Goal: Task Accomplishment & Management: Manage account settings

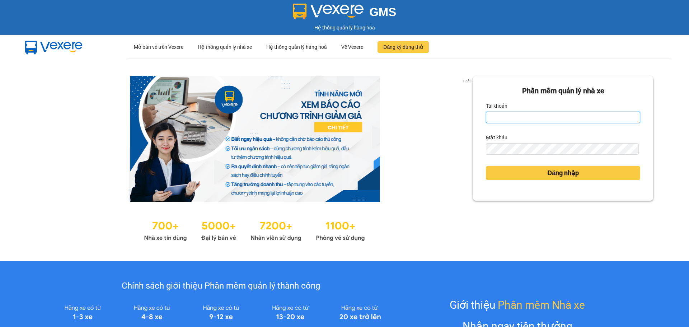
click at [550, 113] on input "Tài khoản" at bounding box center [563, 117] width 154 height 11
type input "lnttu.ducphatth"
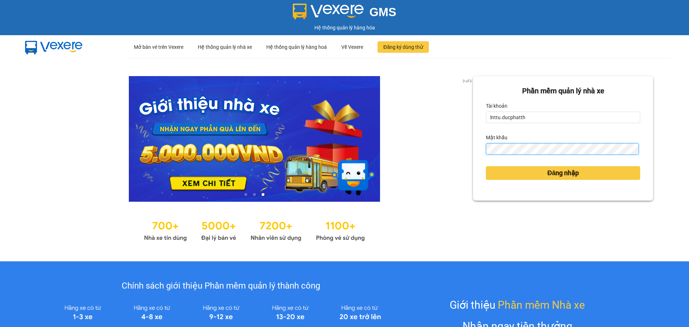
click at [486, 166] on button "Đăng nhập" at bounding box center [563, 173] width 154 height 14
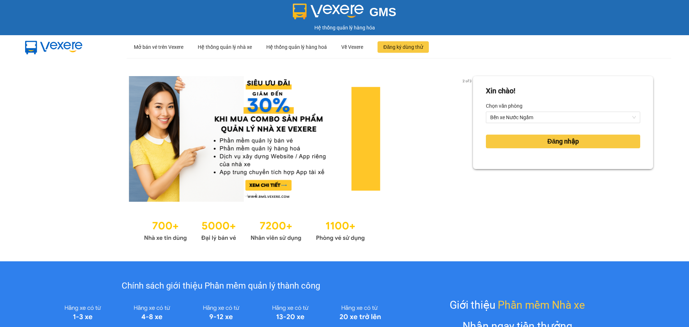
click at [543, 149] on div "Đăng nhập" at bounding box center [563, 141] width 154 height 19
drag, startPoint x: 540, startPoint y: 145, endPoint x: 535, endPoint y: 144, distance: 5.9
click at [539, 145] on button "Đăng nhập" at bounding box center [563, 142] width 154 height 14
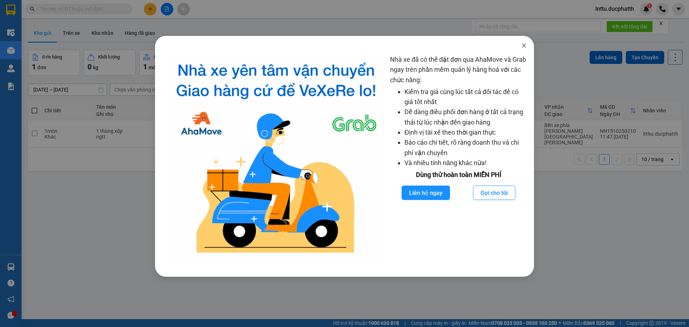
click at [525, 48] on icon "close" at bounding box center [524, 46] width 6 height 6
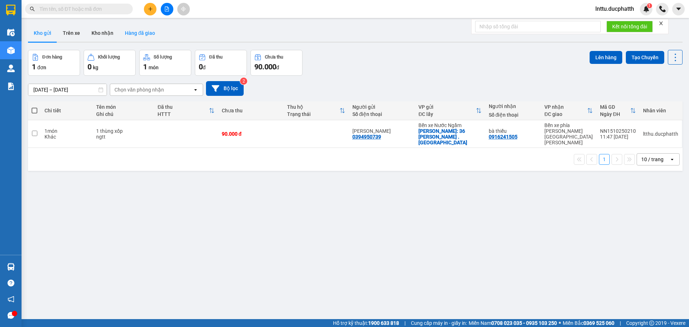
click at [136, 37] on button "Hàng đã giao" at bounding box center [140, 32] width 42 height 17
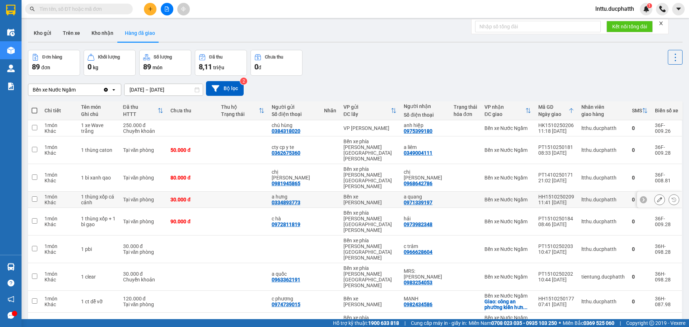
scroll to position [33, 0]
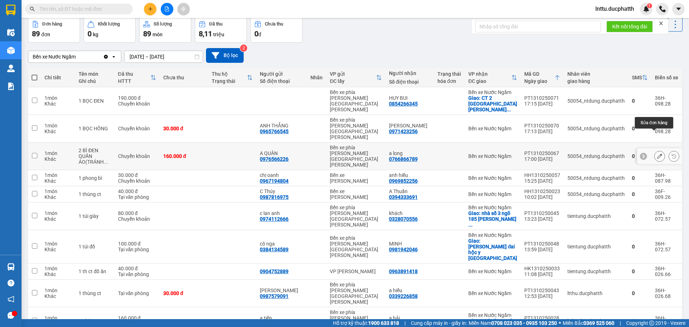
click at [657, 154] on icon at bounding box center [659, 156] width 5 height 5
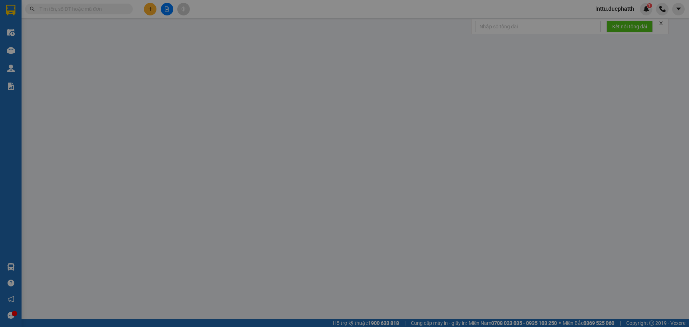
type input "0976566226"
type input "A QUÂN"
type input "0766866789"
type input "a long"
type input "ck 13/10 la van long 21:37"
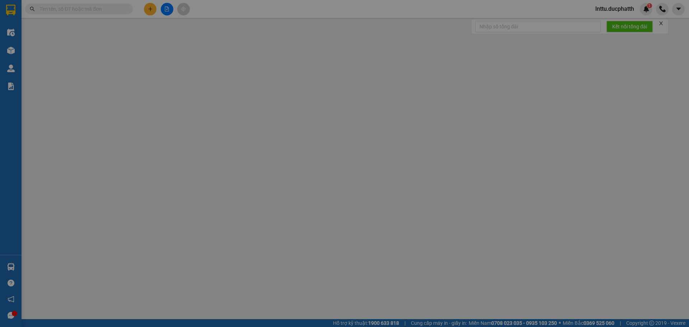
type input "0"
type input "160.000"
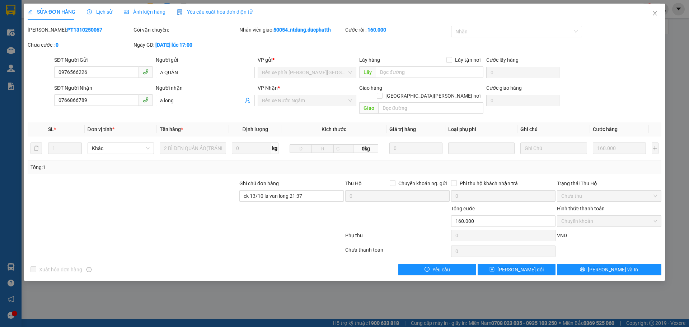
click at [311, 221] on div at bounding box center [292, 217] width 106 height 25
click at [656, 15] on icon "close" at bounding box center [655, 13] width 6 height 6
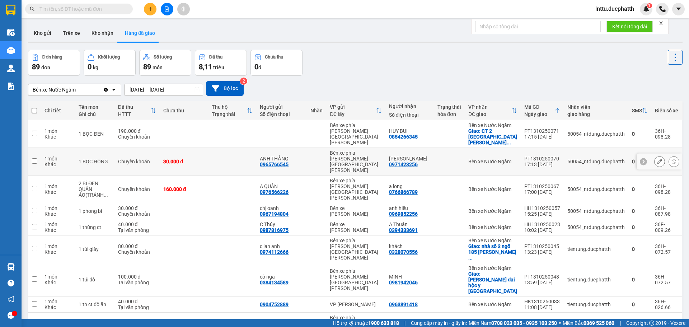
scroll to position [33, 0]
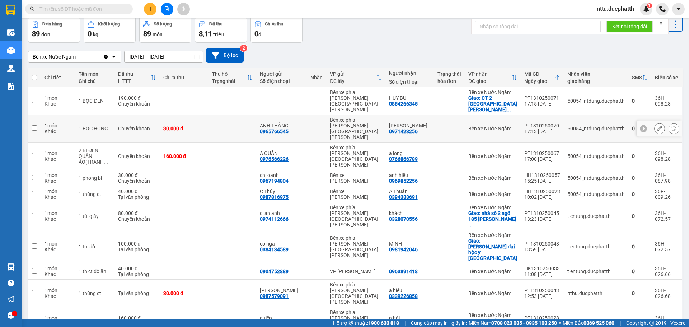
click at [657, 126] on icon at bounding box center [659, 128] width 5 height 5
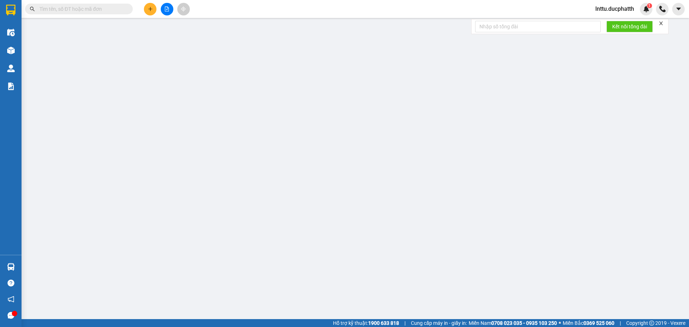
type input "0965766545"
type input "ANH THẮNG"
type input "0971423256"
type input "[PERSON_NAME]"
type input "ck [DATE] 20:42 [PERSON_NAME]"
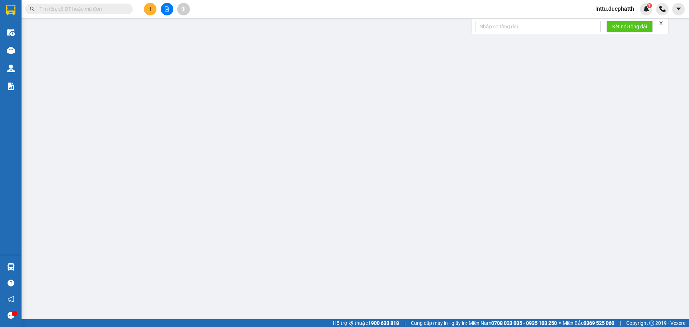
type input "0"
type input "30.000"
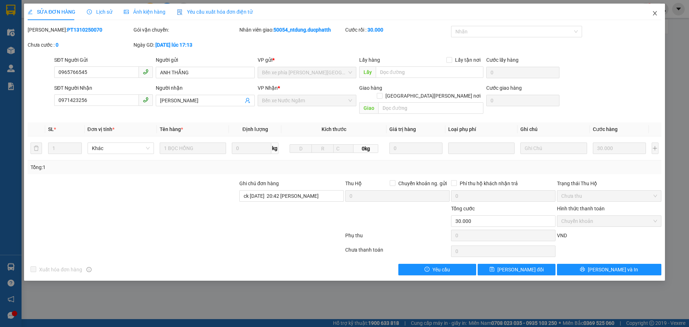
click at [656, 11] on icon "close" at bounding box center [655, 13] width 6 height 6
